Goal: Task Accomplishment & Management: Use online tool/utility

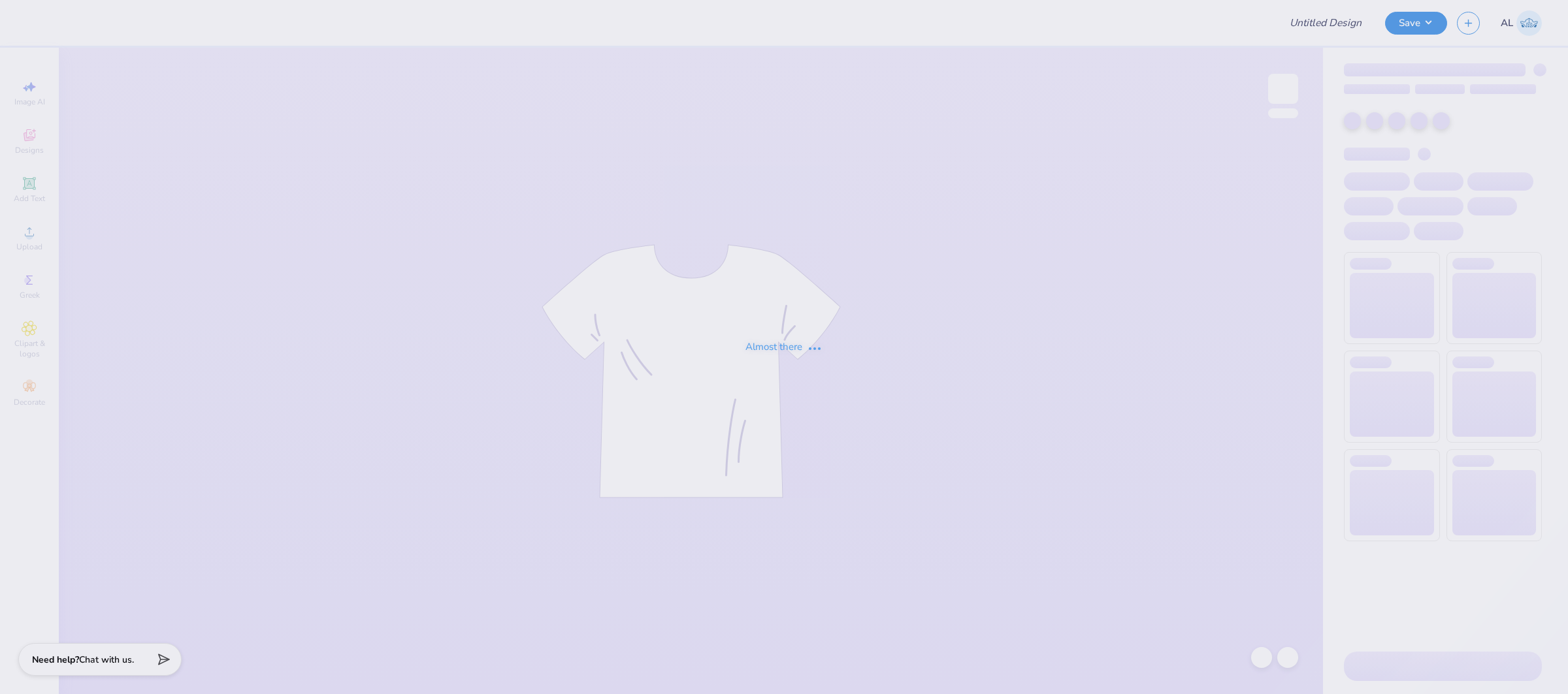
type input "FPS238893"
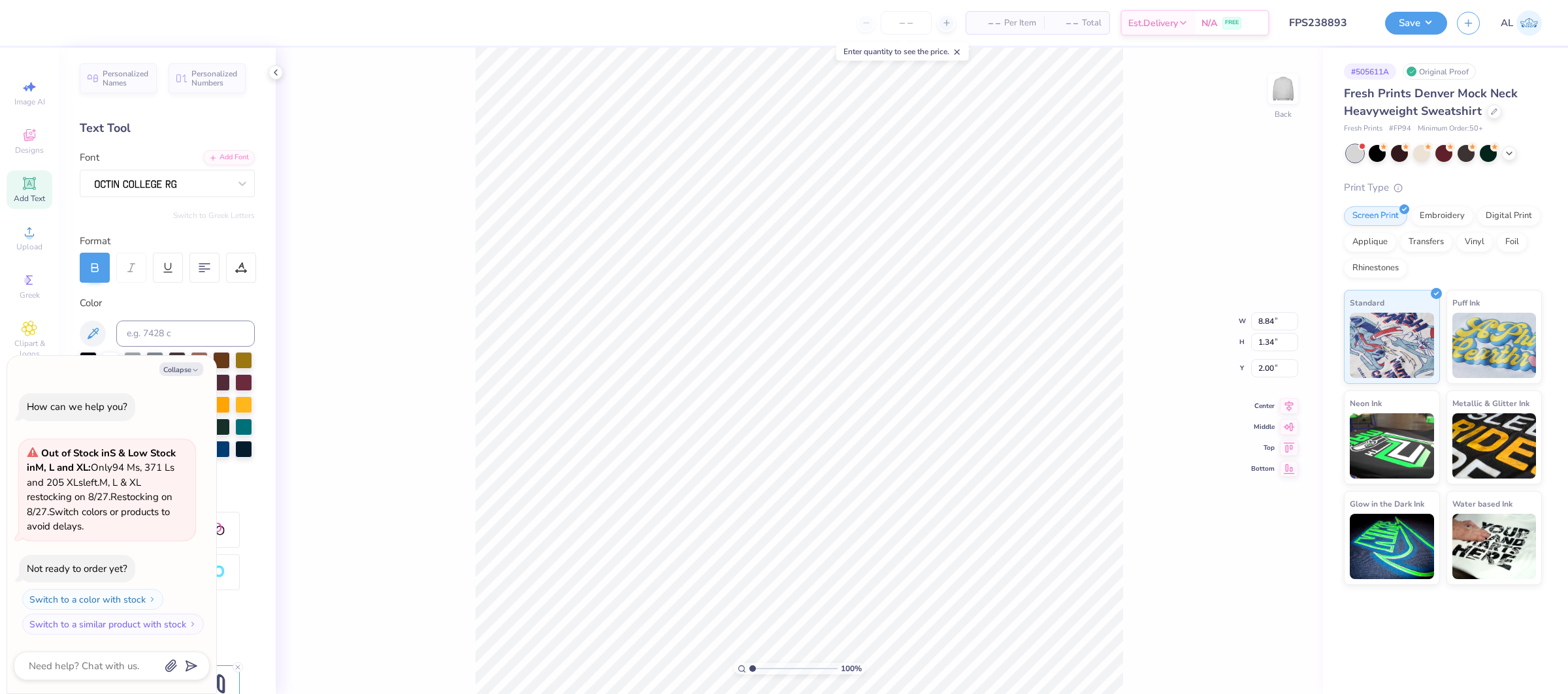
type textarea "x"
type input "11.49"
type textarea "x"
type input "4.06"
type input "2.72"
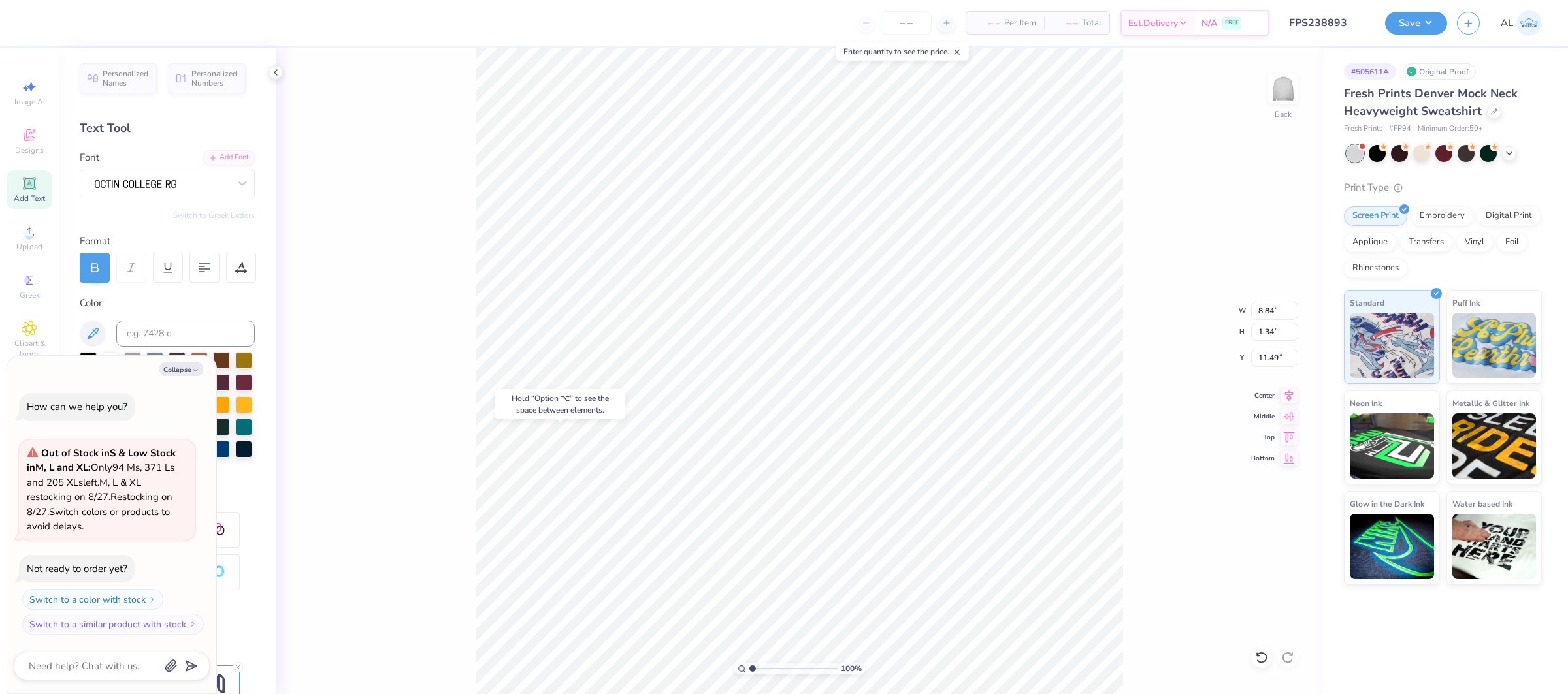
type input "5.97"
click at [197, 370] on icon "button" at bounding box center [195, 370] width 8 height 8
type textarea "x"
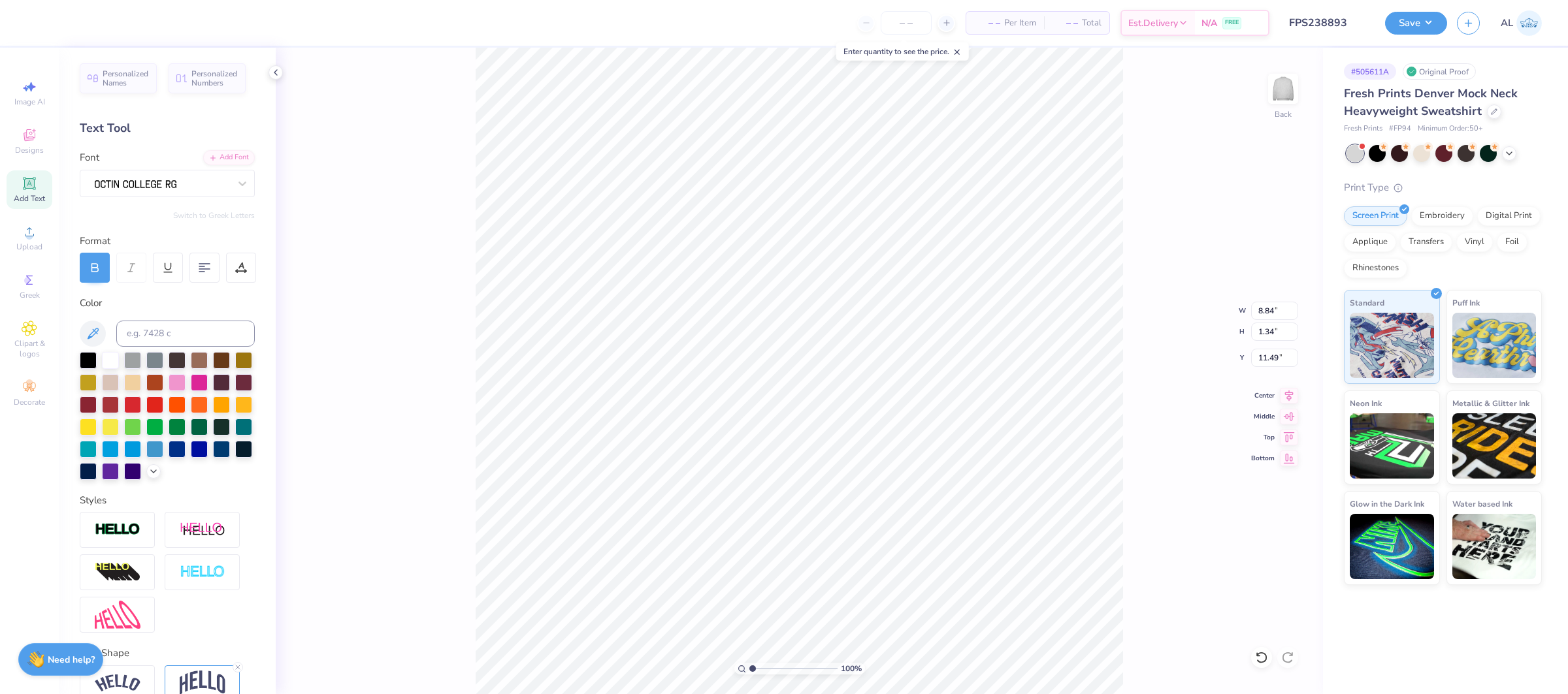
scroll to position [64, 0]
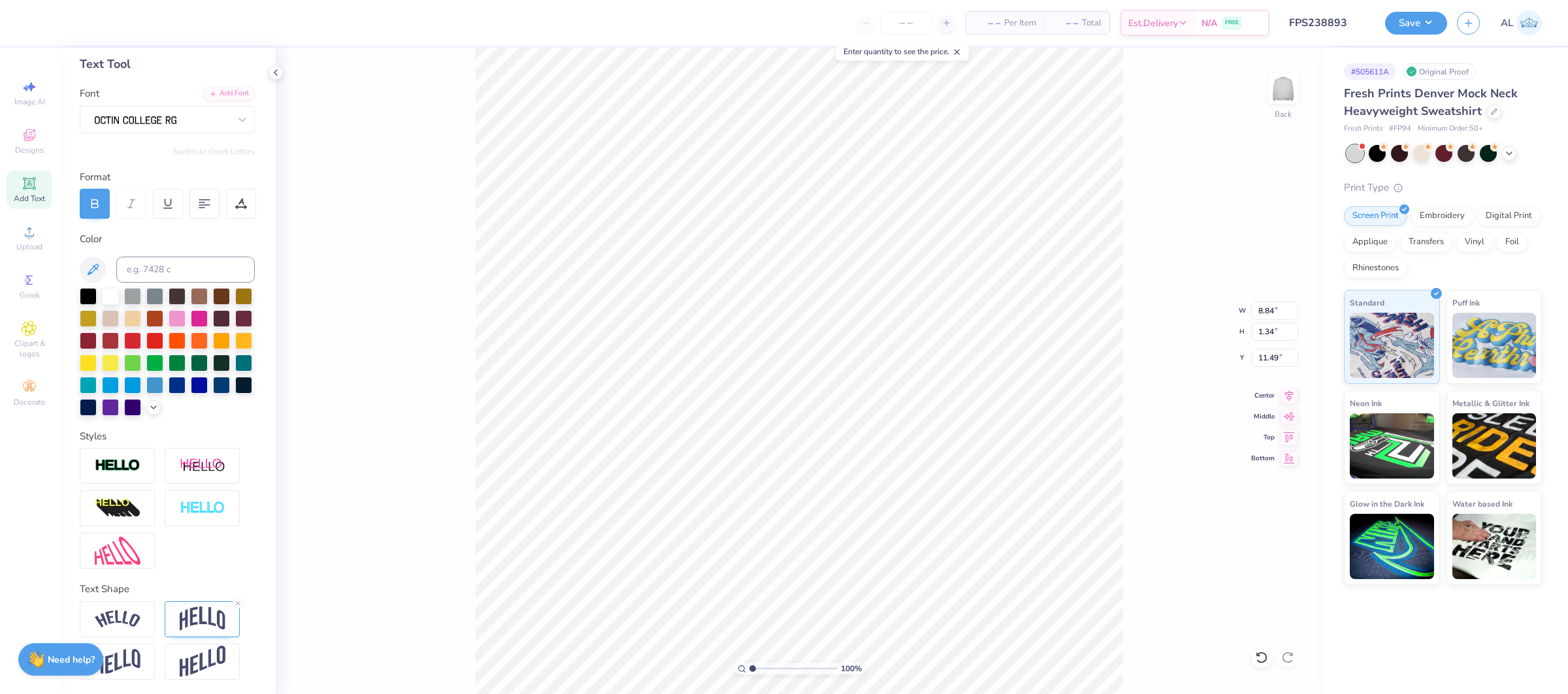
drag, startPoint x: 241, startPoint y: 604, endPoint x: 267, endPoint y: 568, distance: 44.4
click at [241, 604] on icon at bounding box center [238, 604] width 8 height 8
type input "0.57"
type input "11.88"
click at [240, 202] on icon at bounding box center [242, 202] width 6 height 7
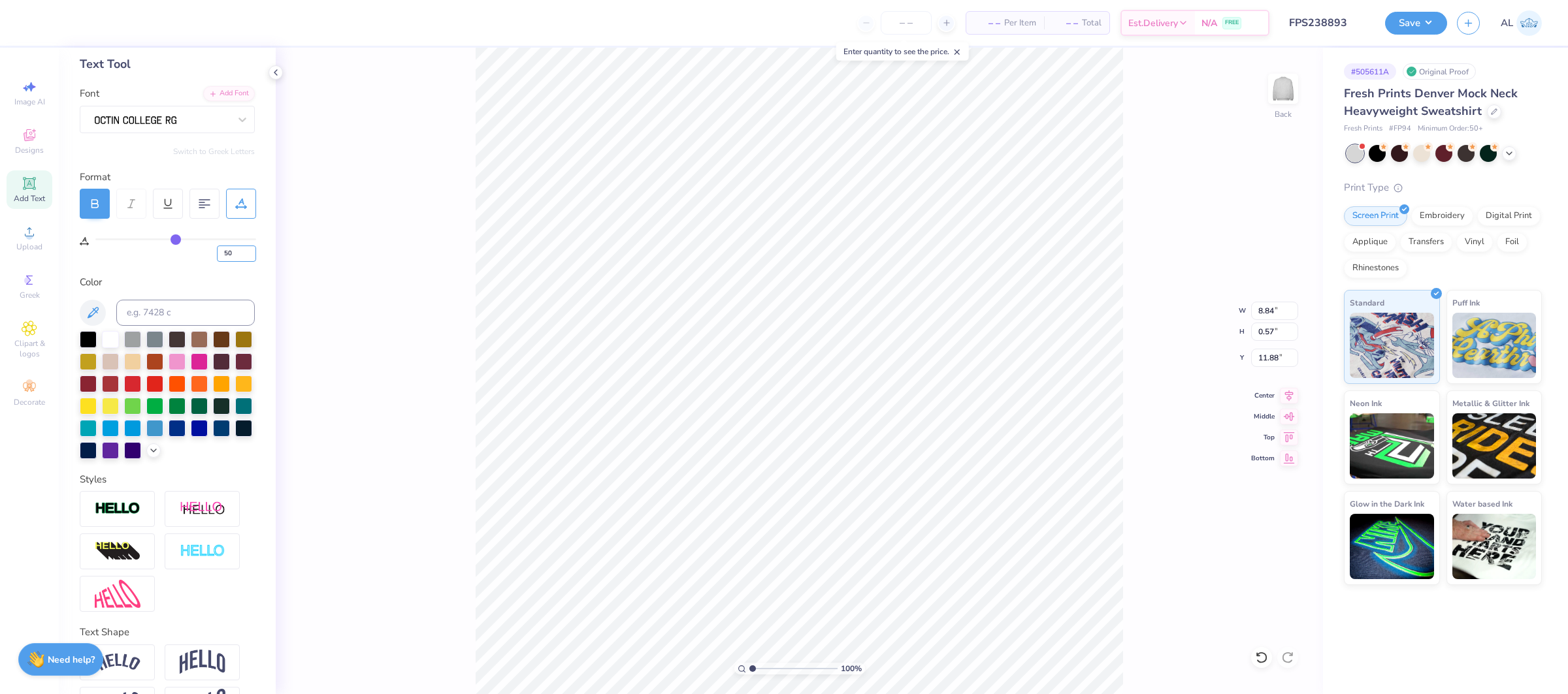
drag, startPoint x: 237, startPoint y: 256, endPoint x: 189, endPoint y: 257, distance: 48.0
click at [189, 257] on div "50" at bounding box center [175, 250] width 161 height 24
type input "20"
type input "6.38"
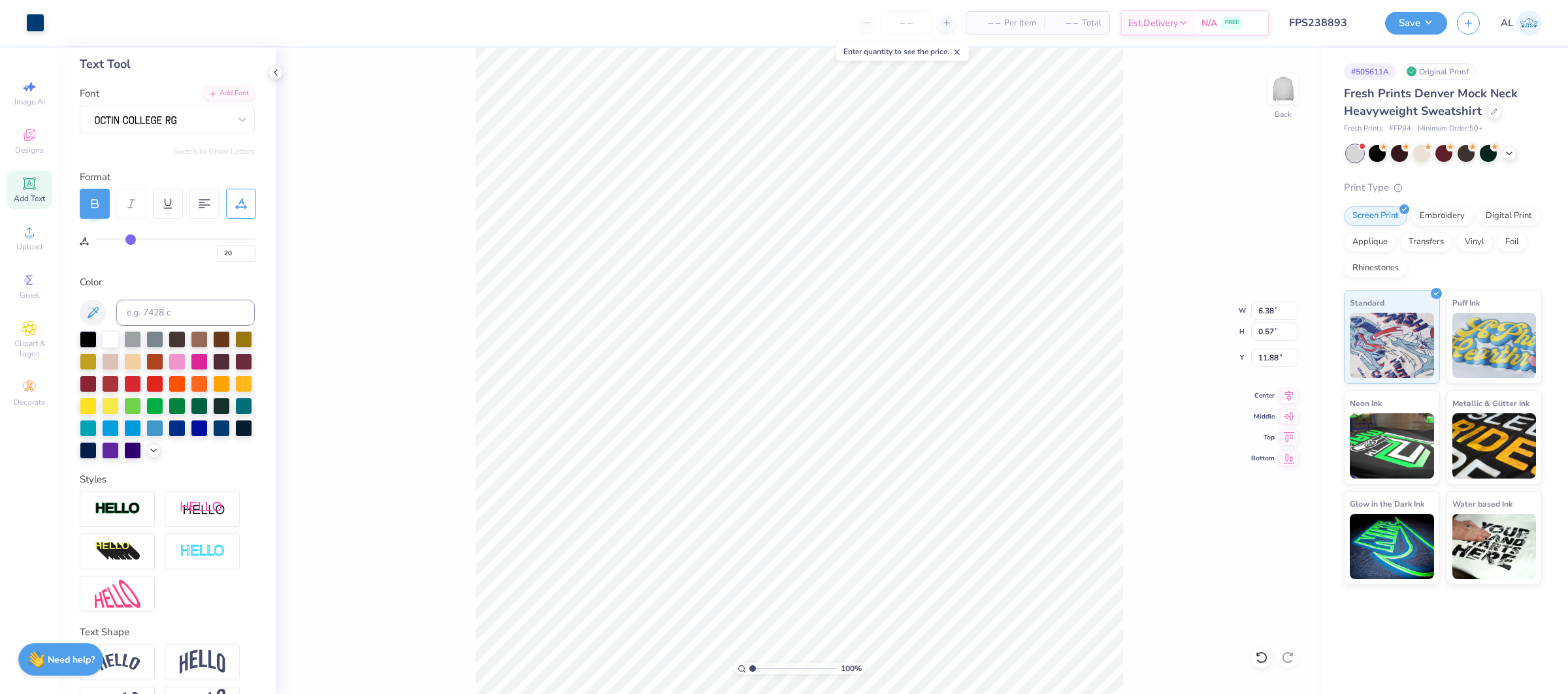
type input "11.77"
click at [45, 239] on div "Upload" at bounding box center [29, 238] width 46 height 39
click at [21, 242] on span "Upload" at bounding box center [29, 246] width 26 height 10
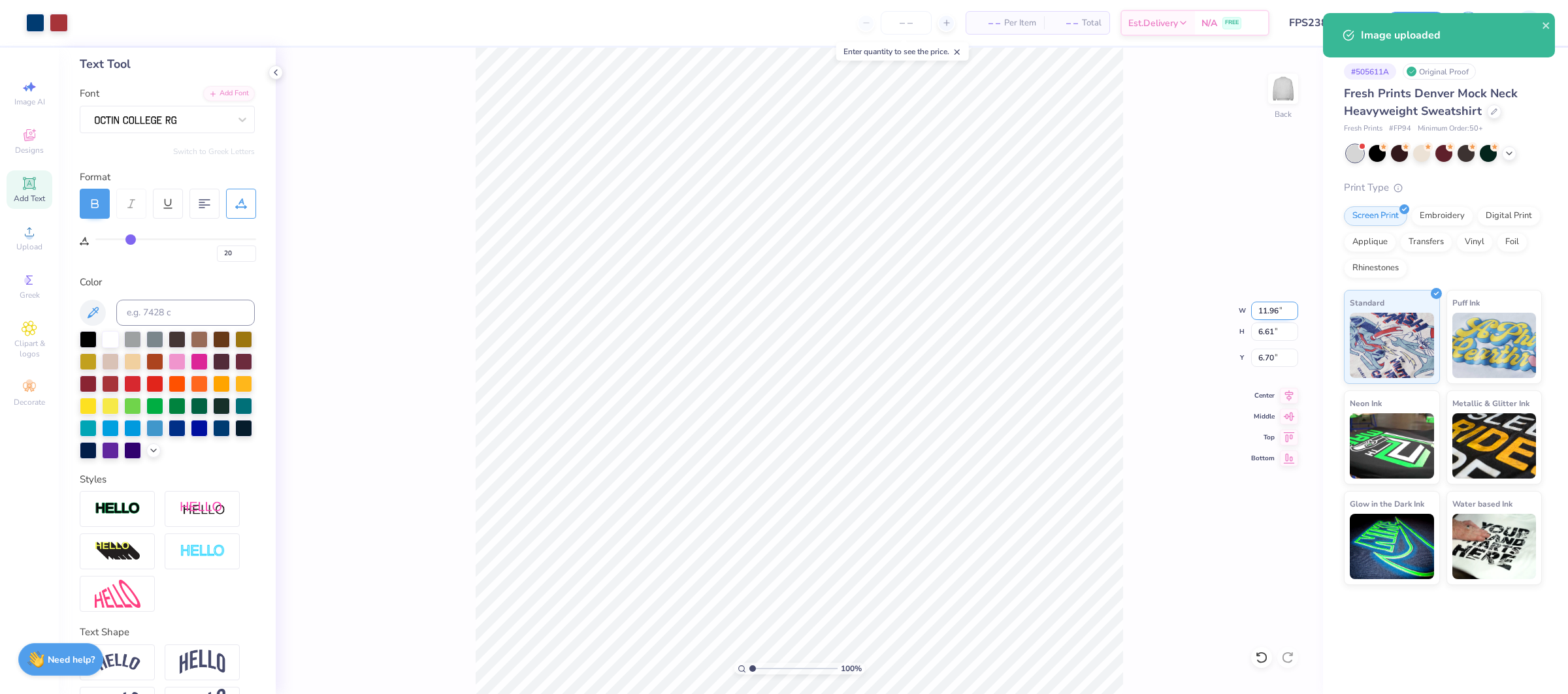
click at [1270, 312] on input "11.96" at bounding box center [1274, 310] width 47 height 18
type input "0"
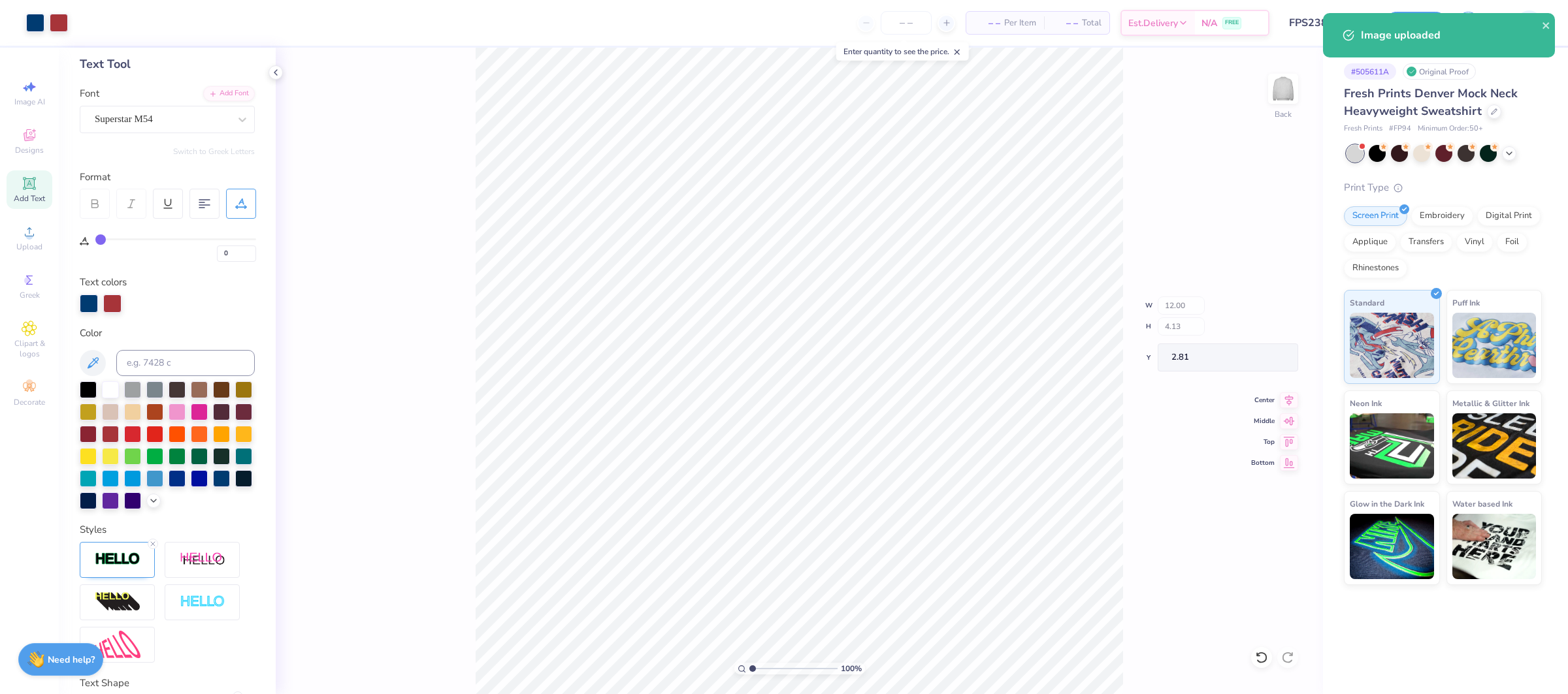
type input "11.96"
type input "6.61"
type input "6.70"
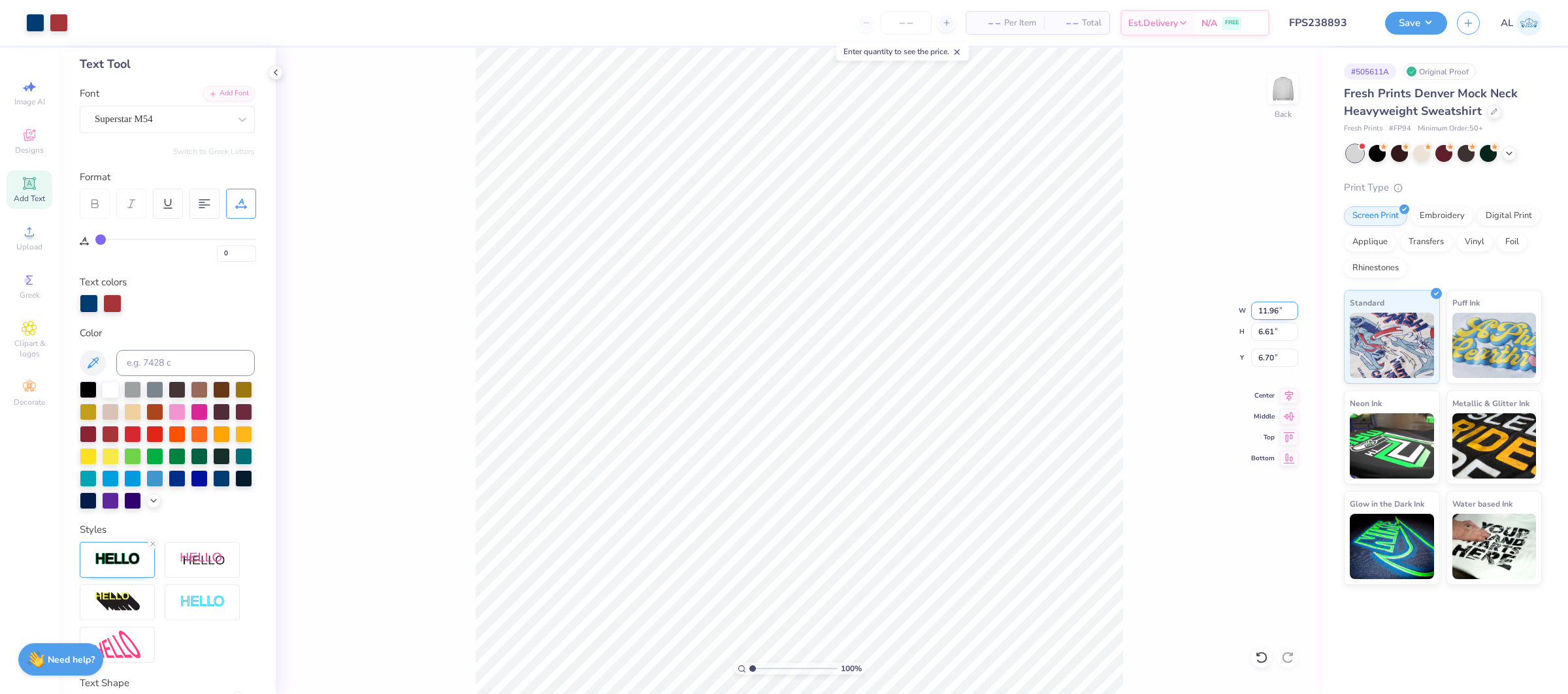
click at [1259, 309] on input "11.96" at bounding box center [1274, 310] width 47 height 18
type input "12.00"
type input "6.63"
type input "6.68"
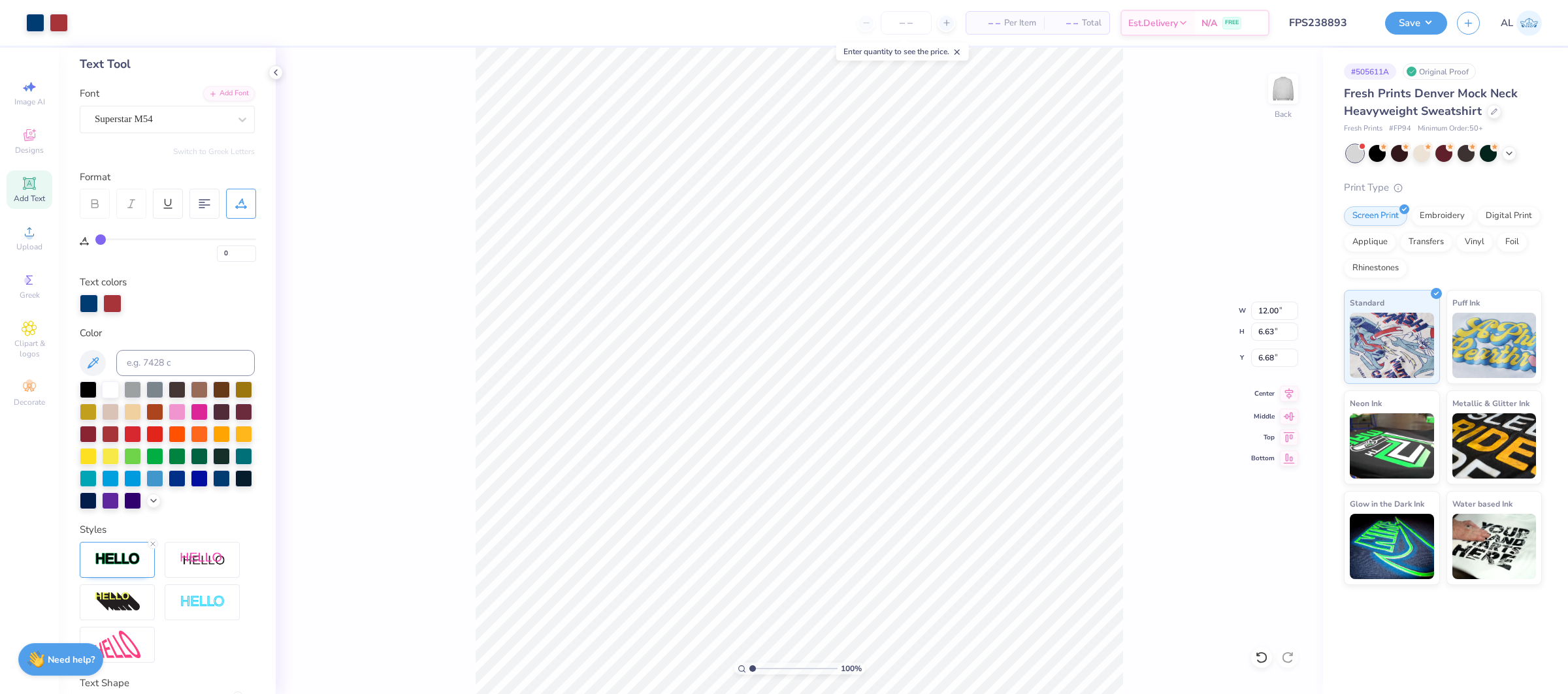
click at [1284, 395] on icon at bounding box center [1288, 394] width 18 height 15
type input "4.13"
type input "2.81"
type input "6.63"
type input "6.68"
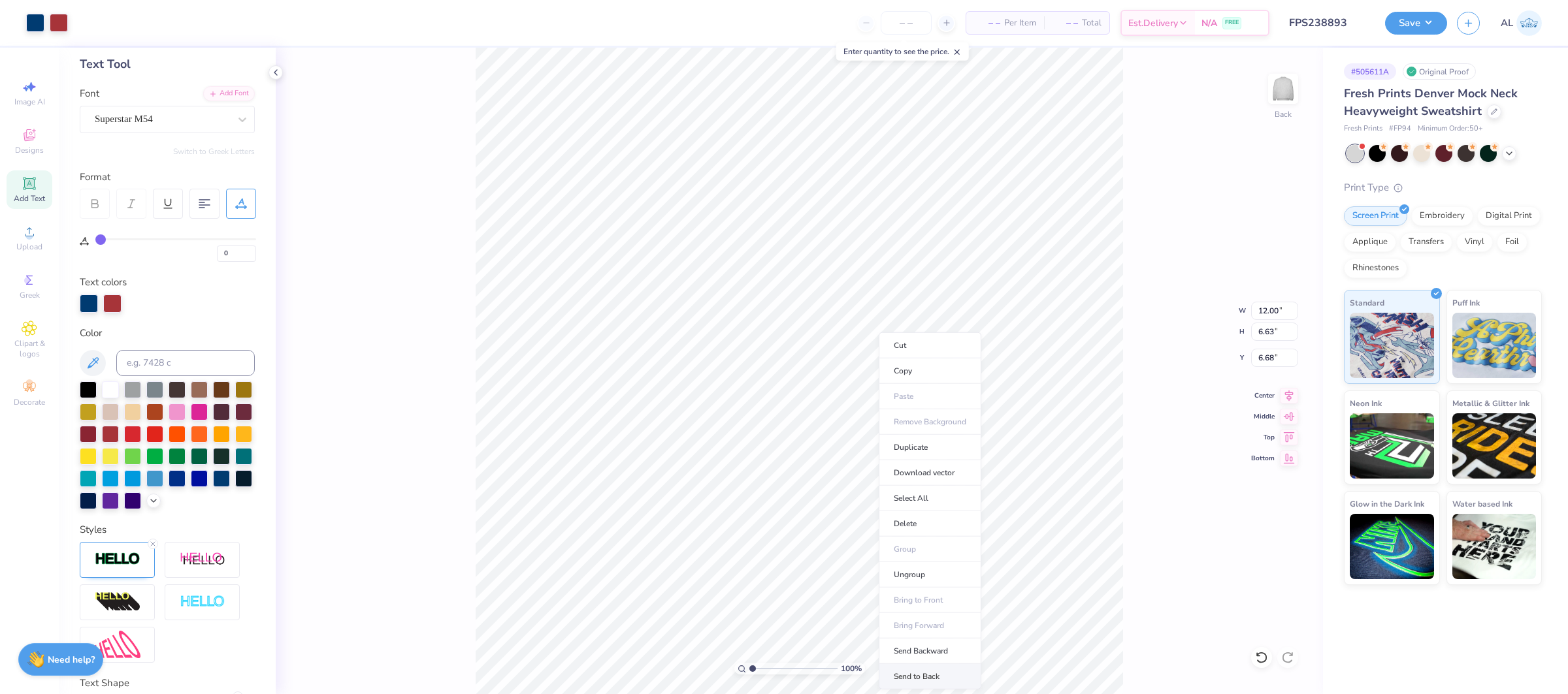
click at [931, 675] on li "Send to Back" at bounding box center [930, 677] width 103 height 26
click at [1253, 350] on input "2.81" at bounding box center [1274, 357] width 47 height 18
click at [1263, 354] on input "3.00" at bounding box center [1274, 357] width 47 height 18
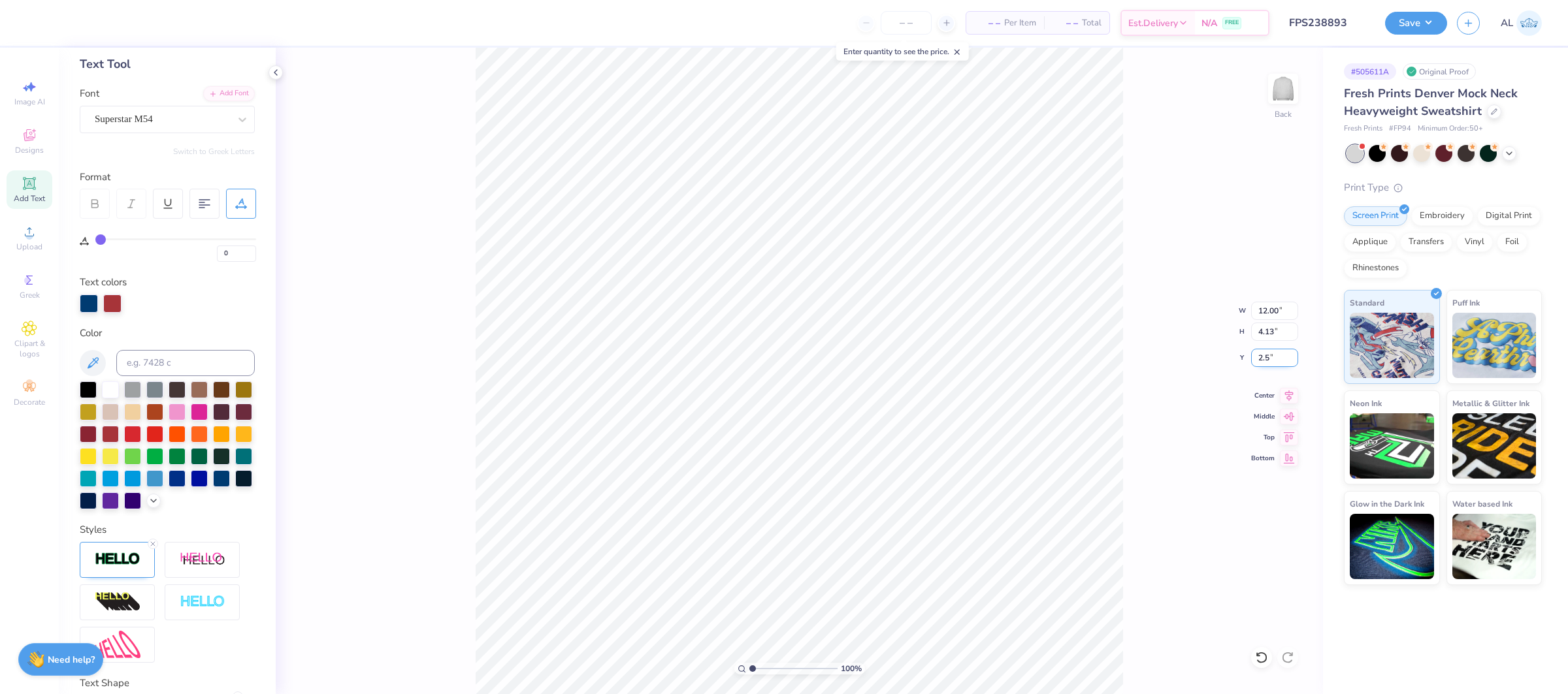
type input "2.50"
type input "6.63"
click at [1264, 351] on input "6.68" at bounding box center [1274, 357] width 47 height 18
type input "2.50"
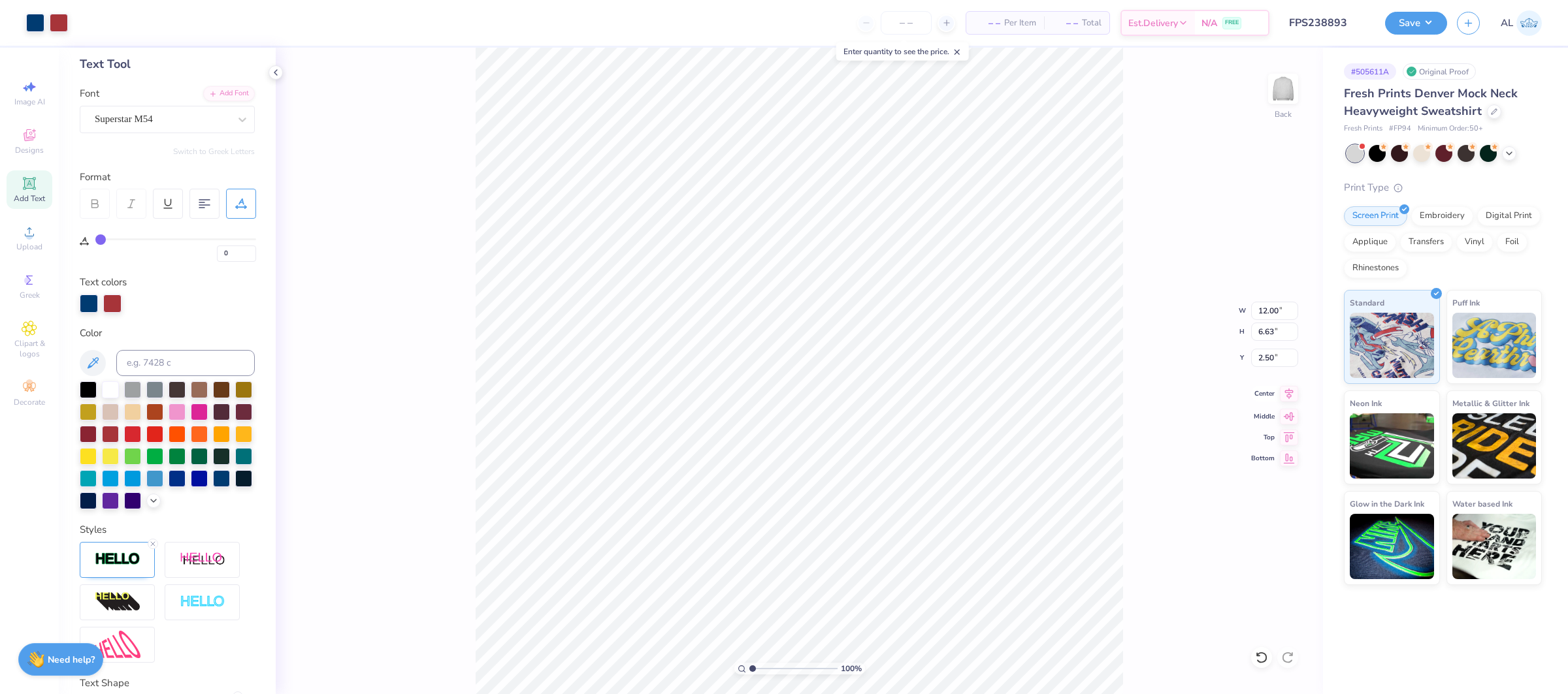
drag, startPoint x: 1289, startPoint y: 391, endPoint x: 1278, endPoint y: 387, distance: 11.7
click at [1289, 391] on icon at bounding box center [1288, 394] width 9 height 11
click at [1285, 394] on icon at bounding box center [1288, 394] width 18 height 15
type input "3.11"
drag, startPoint x: 762, startPoint y: 664, endPoint x: 770, endPoint y: 665, distance: 8.1
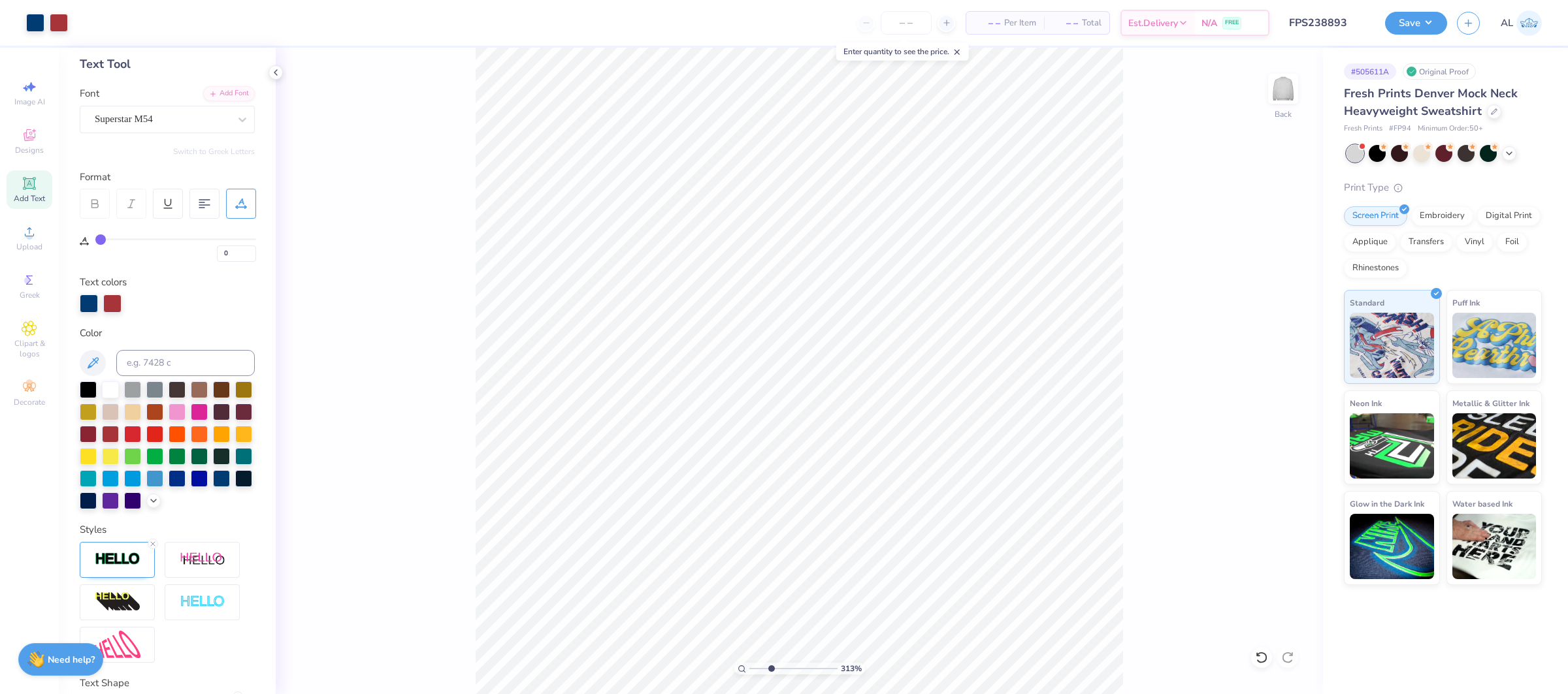
click at [770, 665] on input "range" at bounding box center [793, 668] width 88 height 11
type input "20"
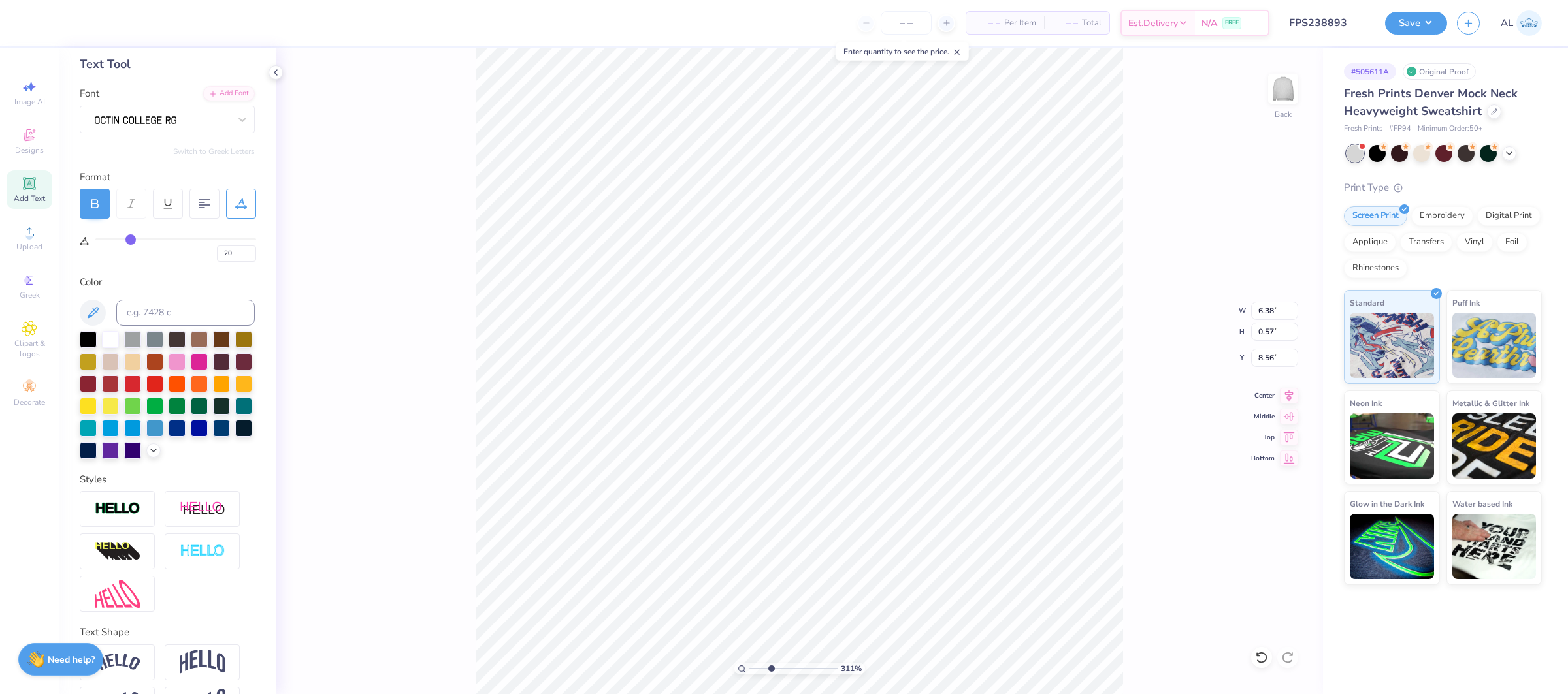
type input "8.56"
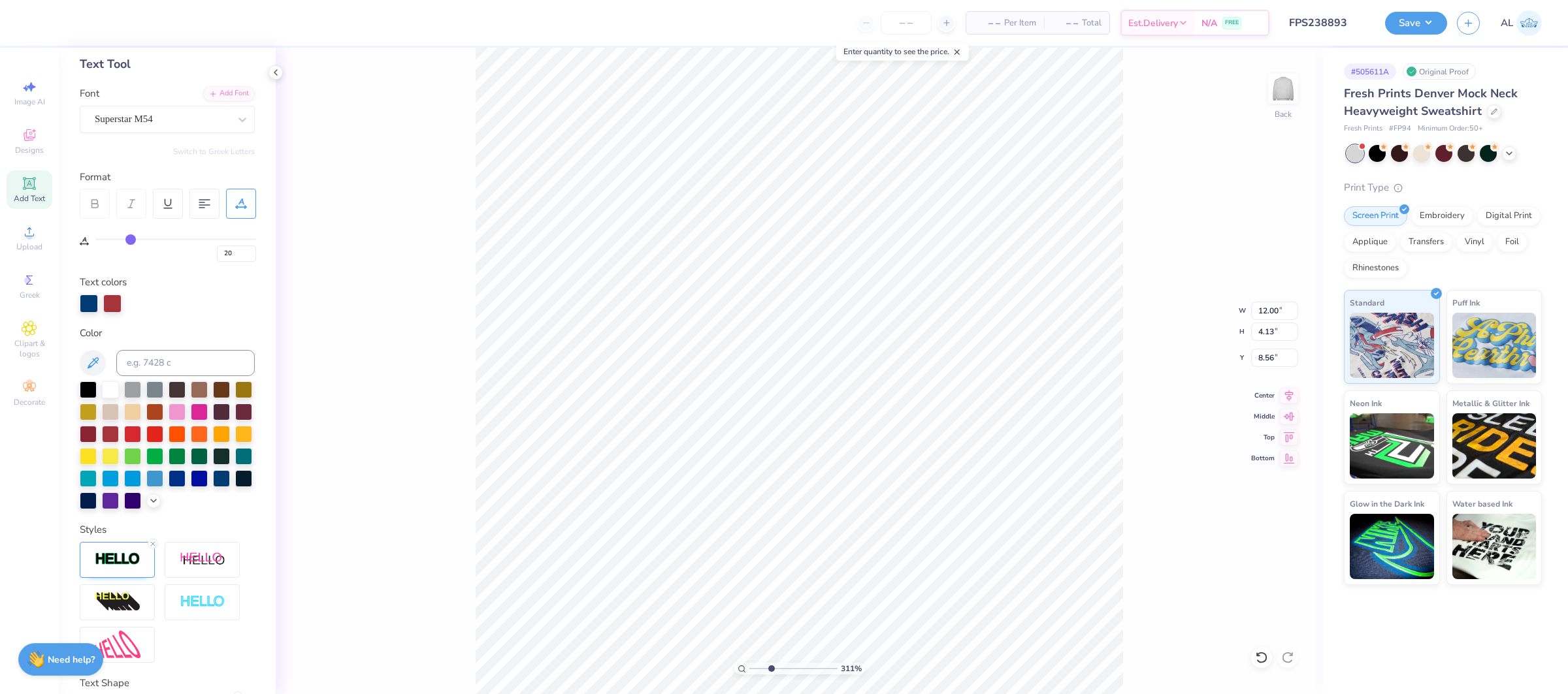
type input "12.00"
type input "4.13"
type input "2.50"
type input "0"
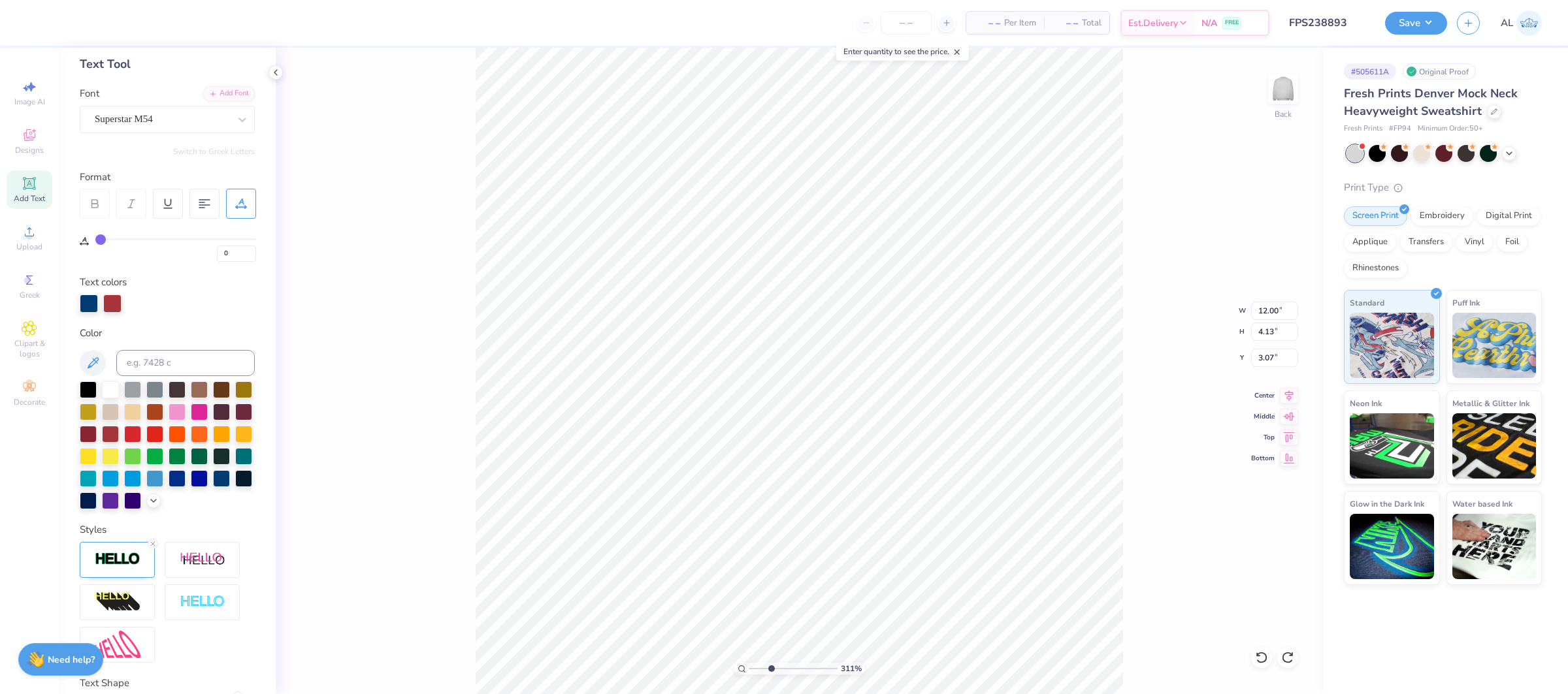
type input "2.50"
type input "1"
click at [696, 663] on div "100 %" at bounding box center [799, 371] width 648 height 647
click at [47, 241] on div "Upload" at bounding box center [29, 238] width 46 height 39
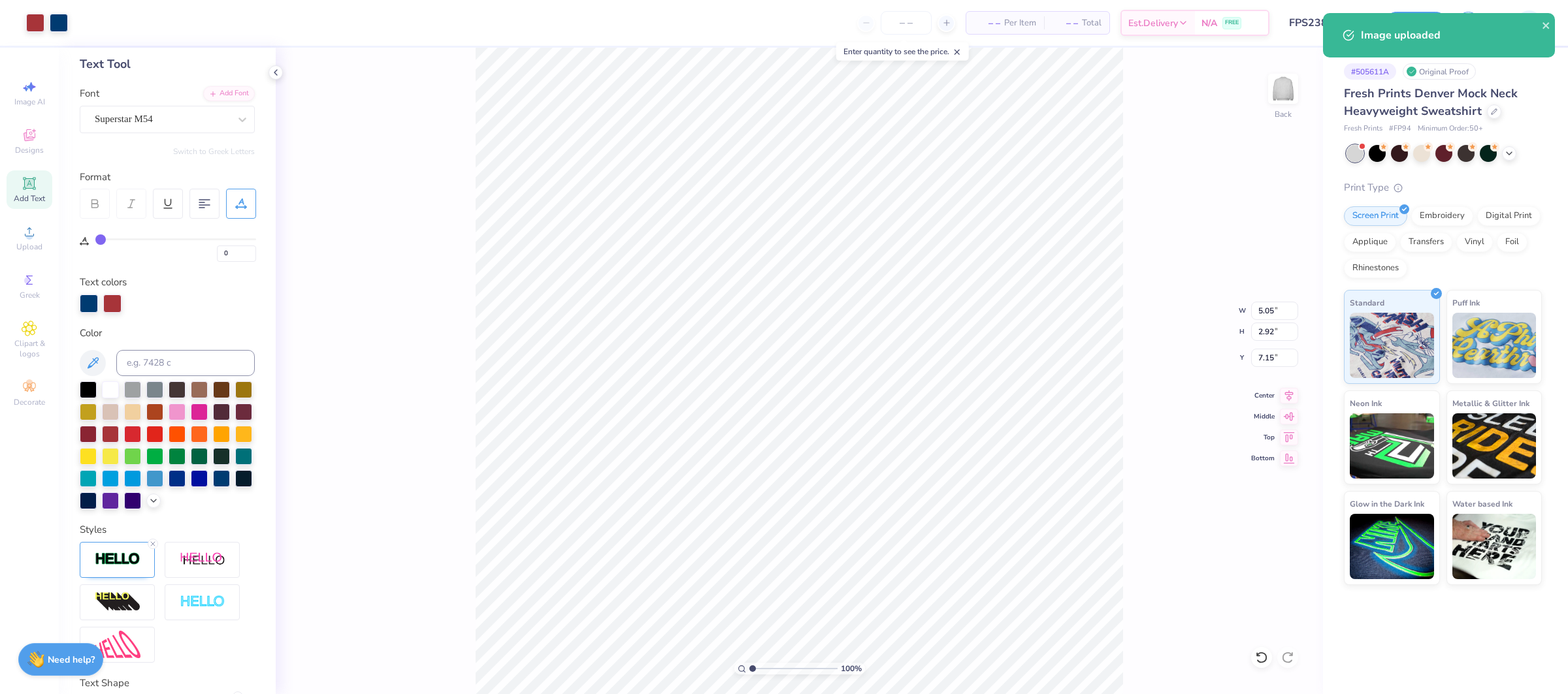
type input "5.05"
type input "2.92"
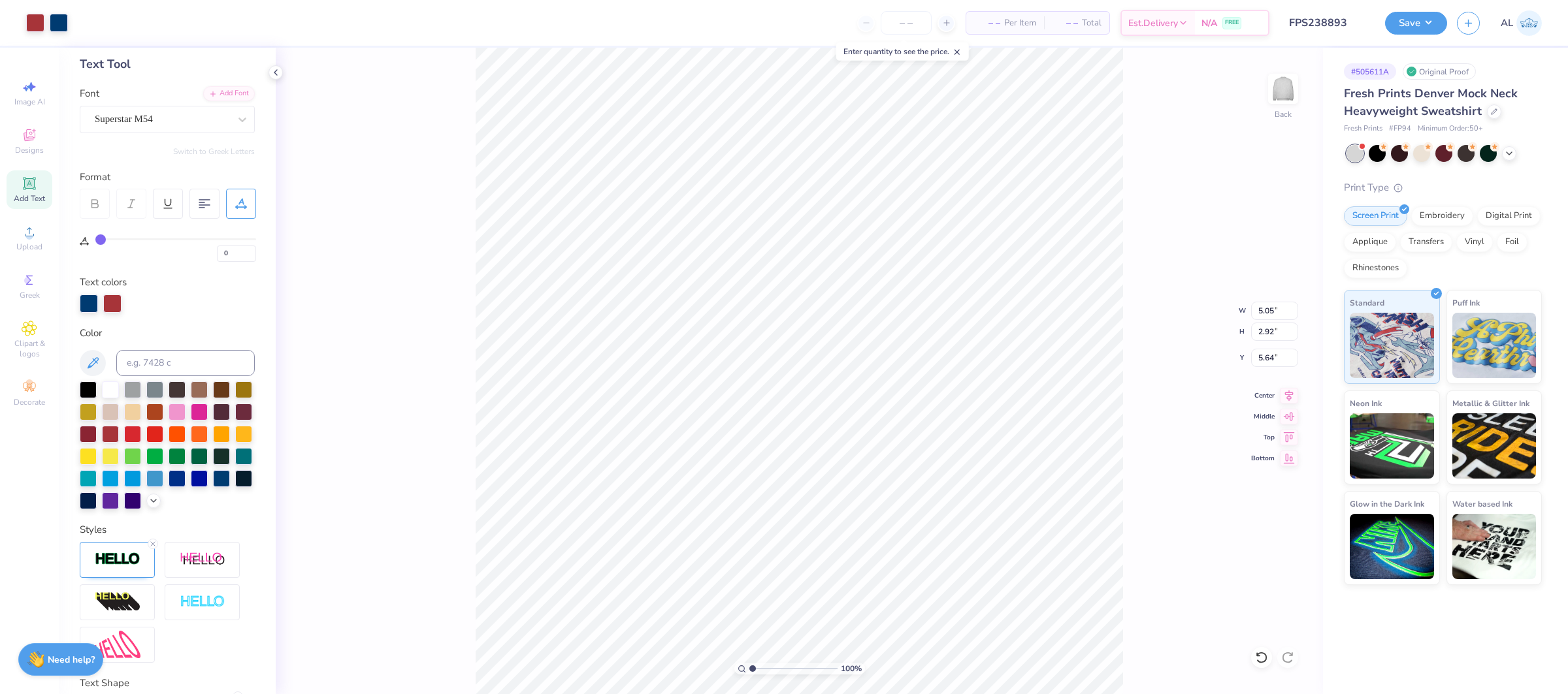
type input "5.64"
drag, startPoint x: 756, startPoint y: 669, endPoint x: 798, endPoint y: 671, distance: 42.0
type input "6.19"
click at [798, 671] on input "range" at bounding box center [793, 668] width 88 height 11
type input "3.69"
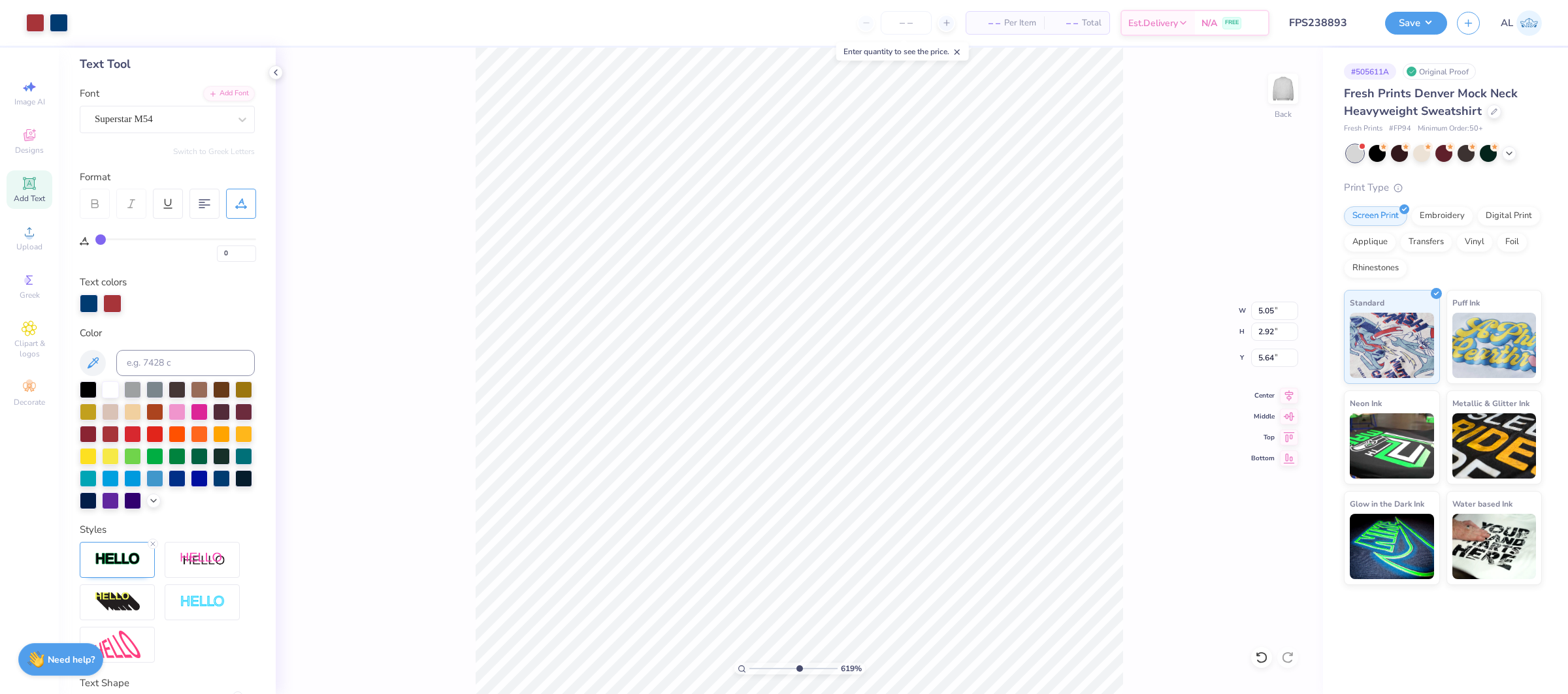
type input "2.13"
type input "10"
click at [901, 655] on div "1000 %" at bounding box center [799, 371] width 648 height 647
type input "5.77"
drag, startPoint x: 816, startPoint y: 665, endPoint x: 710, endPoint y: 663, distance: 106.0
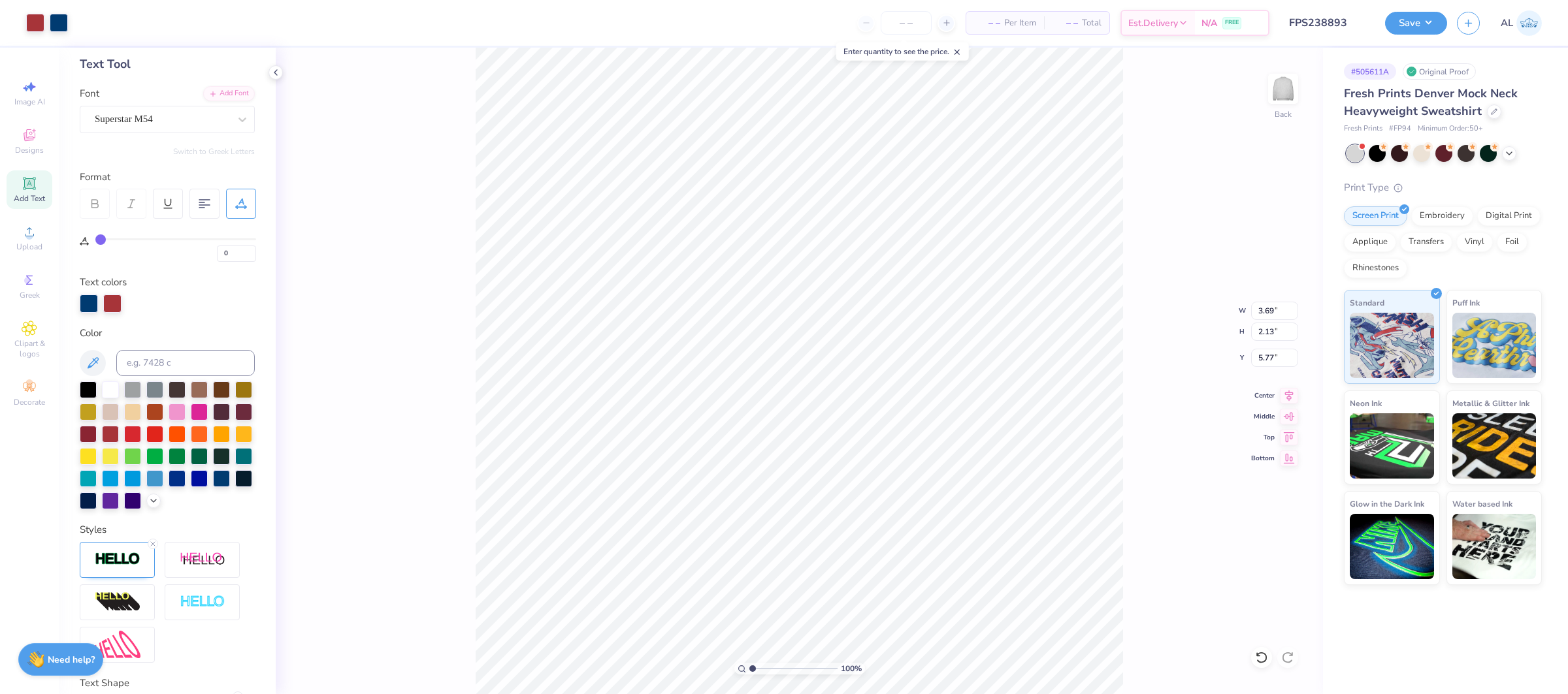
type input "1"
click at [749, 663] on input "range" at bounding box center [793, 668] width 88 height 11
type input "10.00"
click at [415, 299] on div "100 % Back W 12.00 12.00 " H 4.13 4.13 " Y 2.50 2.50 " Center Middle Top Bottom" at bounding box center [799, 371] width 1047 height 646
click at [1288, 391] on icon at bounding box center [1288, 394] width 18 height 15
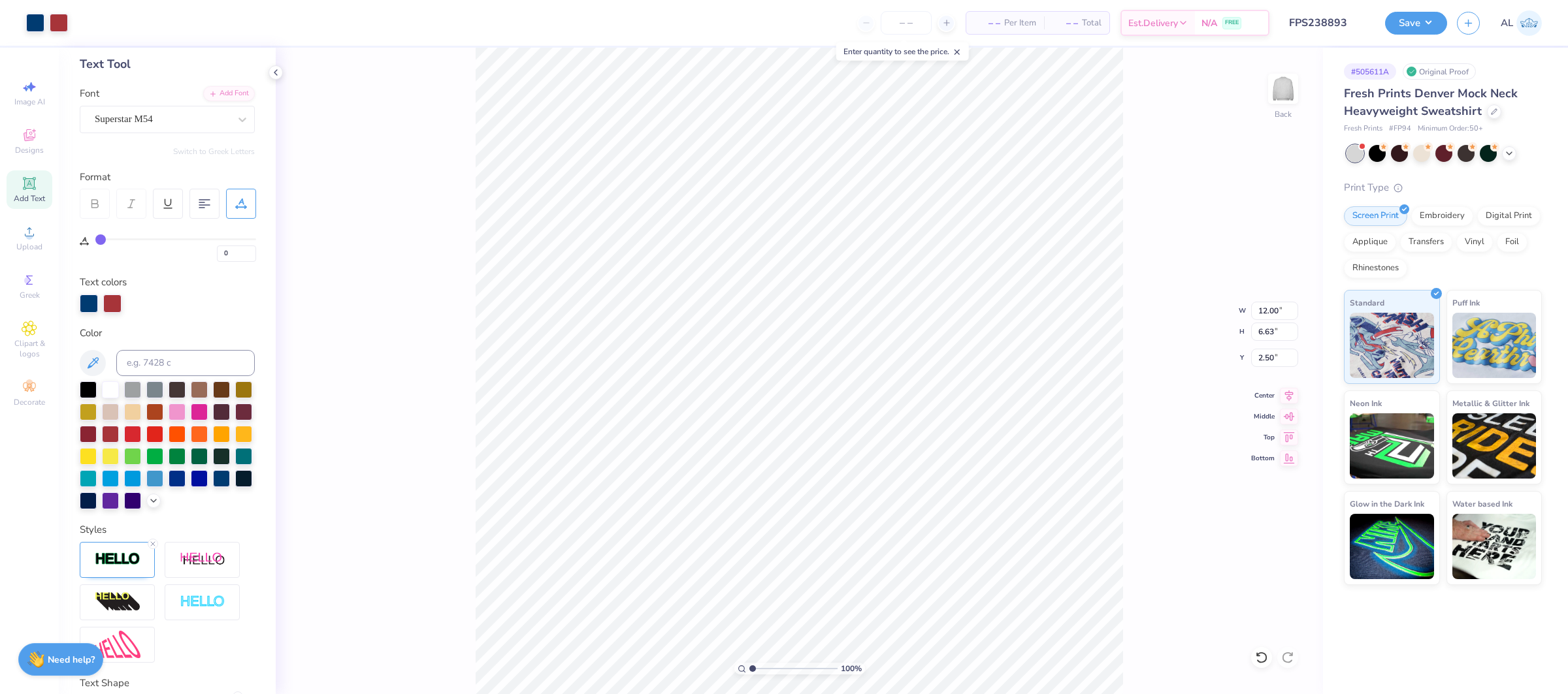
click at [1388, 37] on div "Save AL" at bounding box center [1476, 23] width 183 height 46
click at [1393, 28] on button "Save" at bounding box center [1415, 21] width 62 height 23
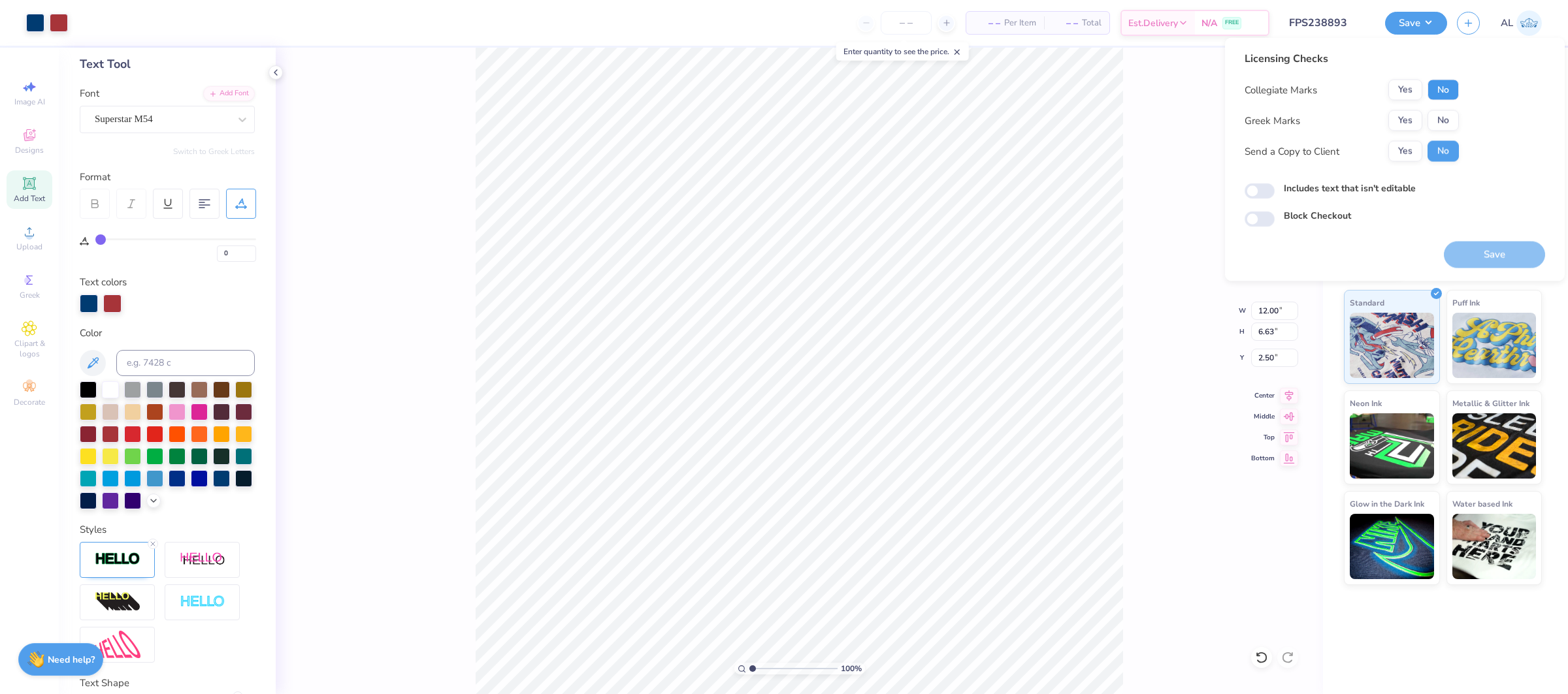
click at [1437, 91] on button "No" at bounding box center [1442, 90] width 31 height 21
click at [1419, 116] on button "Yes" at bounding box center [1405, 121] width 34 height 21
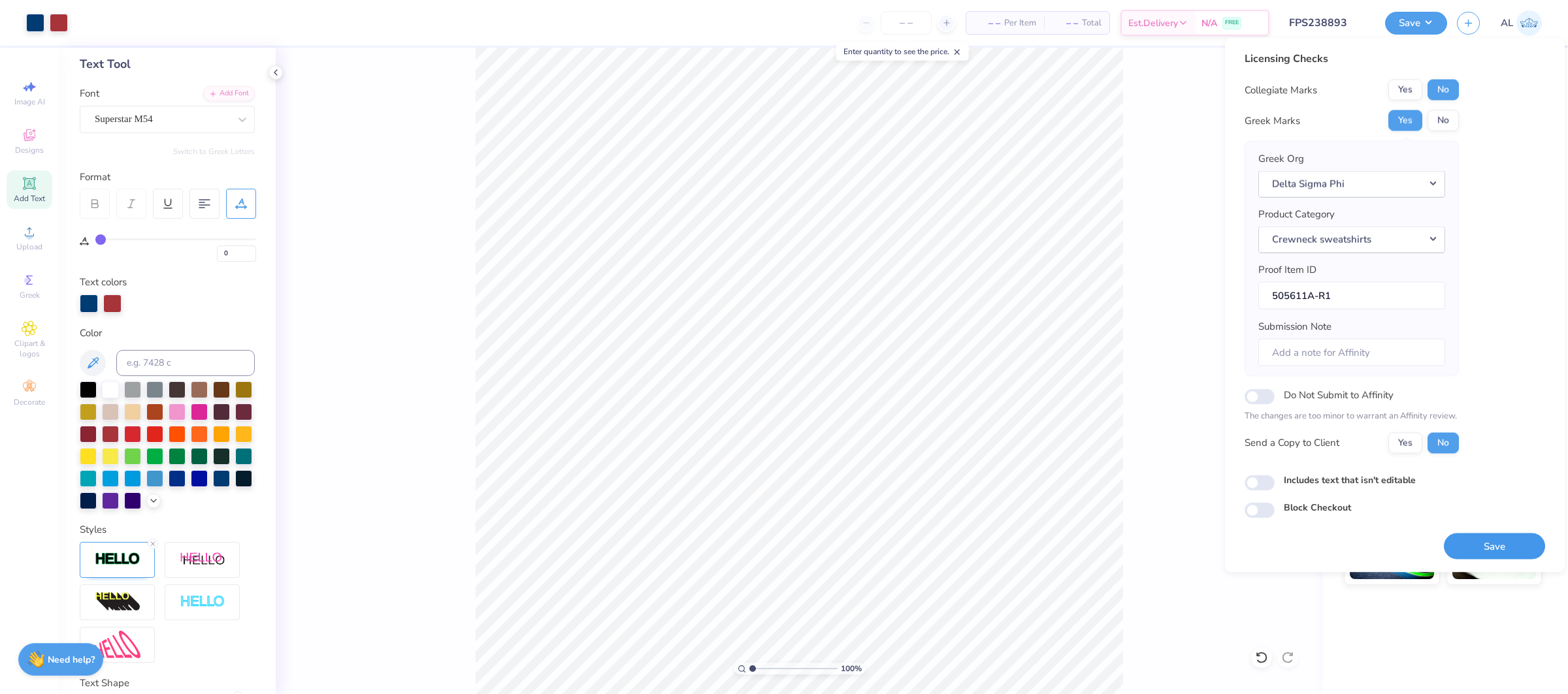
drag, startPoint x: 1479, startPoint y: 548, endPoint x: 1465, endPoint y: 3, distance: 545.2
click at [1479, 548] on button "Save" at bounding box center [1494, 547] width 101 height 27
